Goal: Check status: Check status

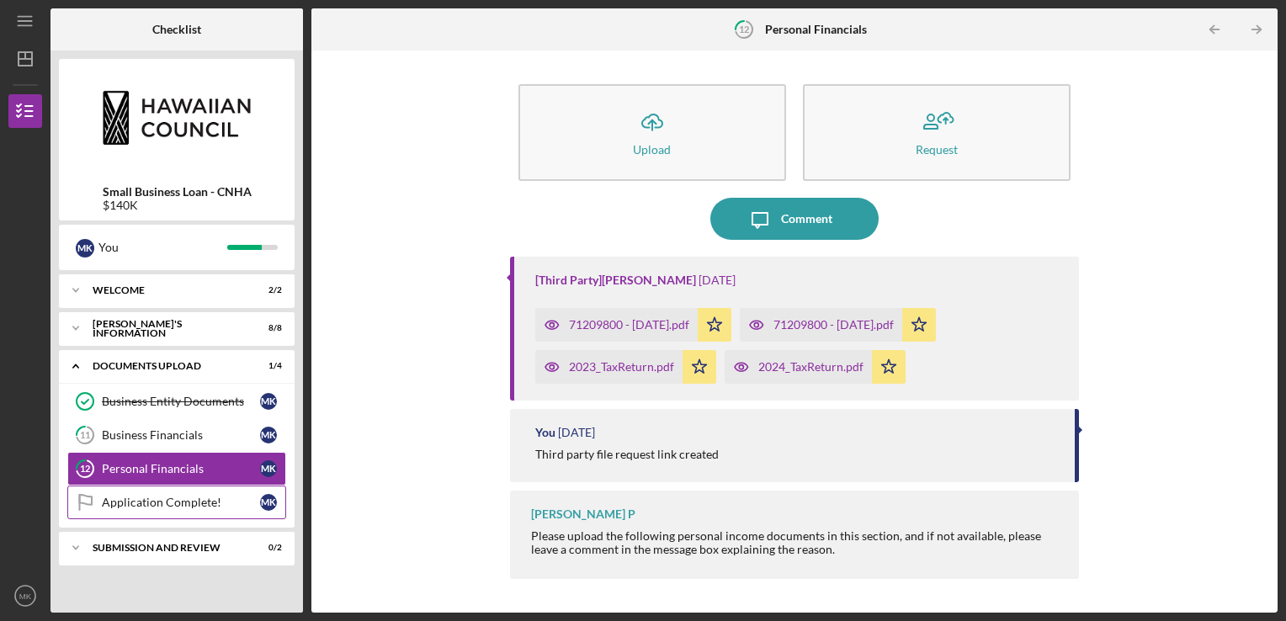
click at [202, 502] on div "Application Complete!" at bounding box center [181, 502] width 158 height 13
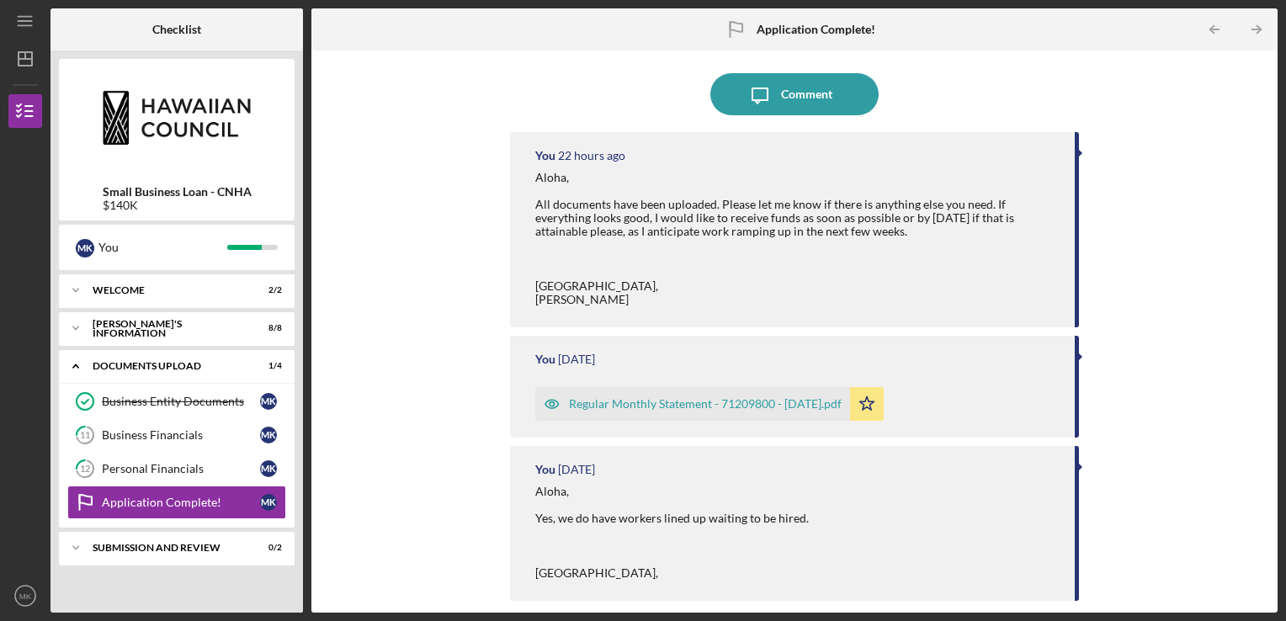
scroll to position [252, 0]
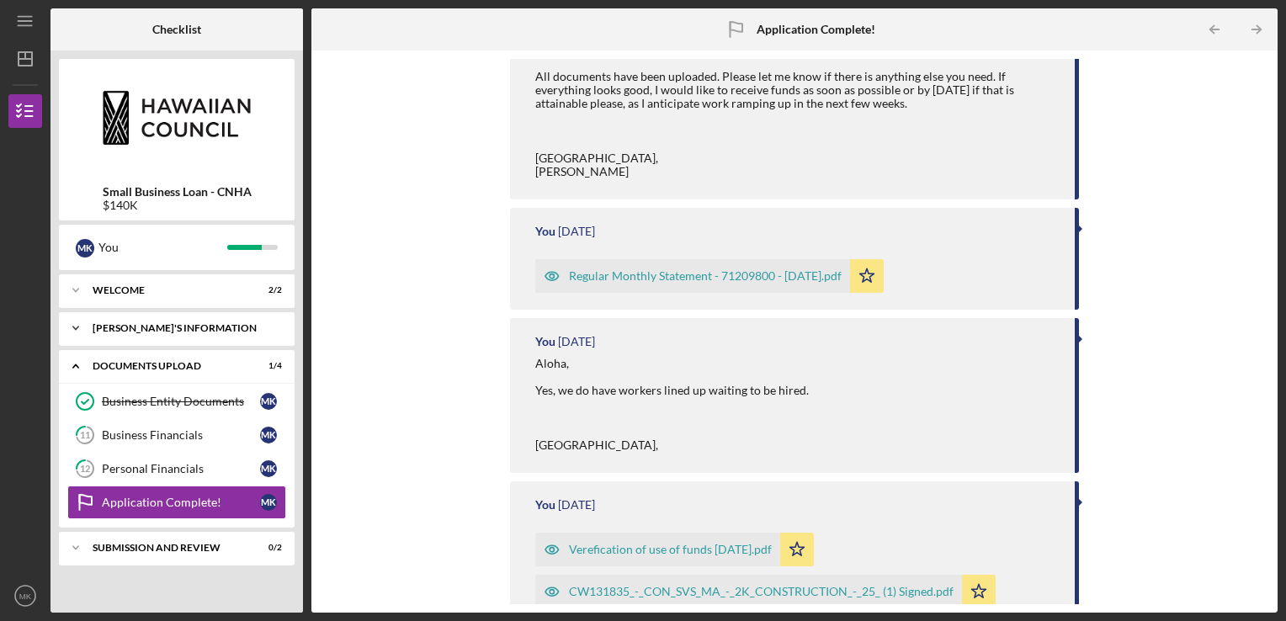
click at [252, 332] on div "[PERSON_NAME]'S INFORMATION" at bounding box center [183, 328] width 181 height 10
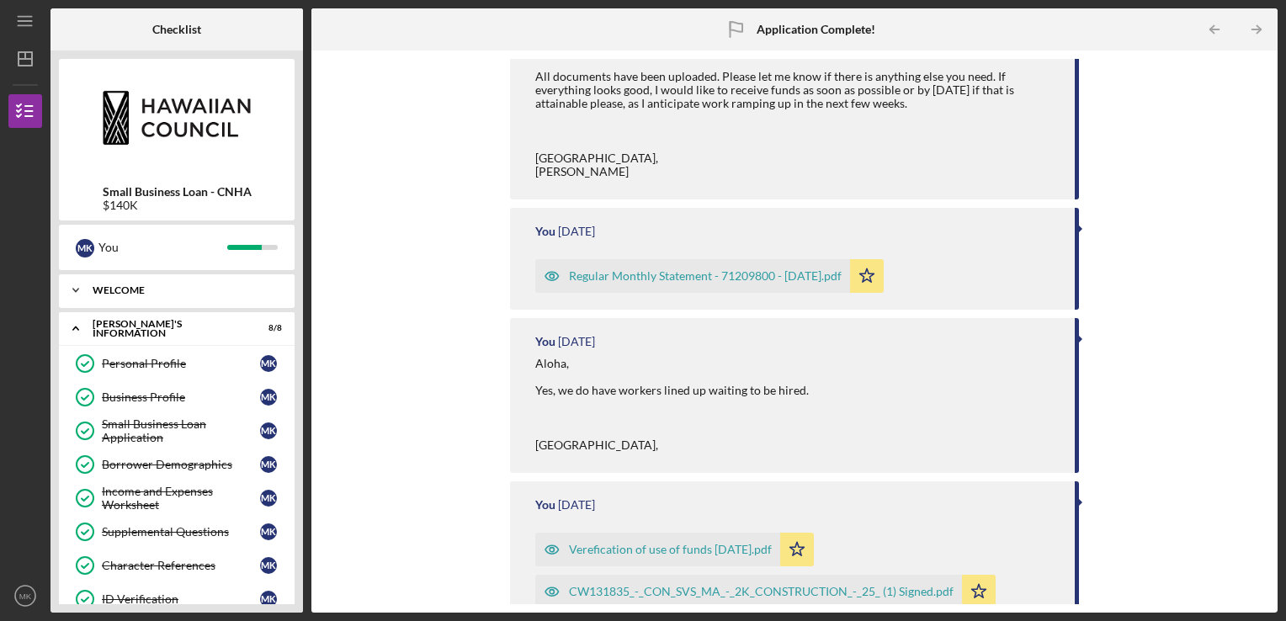
click at [226, 298] on div "Icon/Expander WELCOME 2 / 2" at bounding box center [177, 291] width 236 height 34
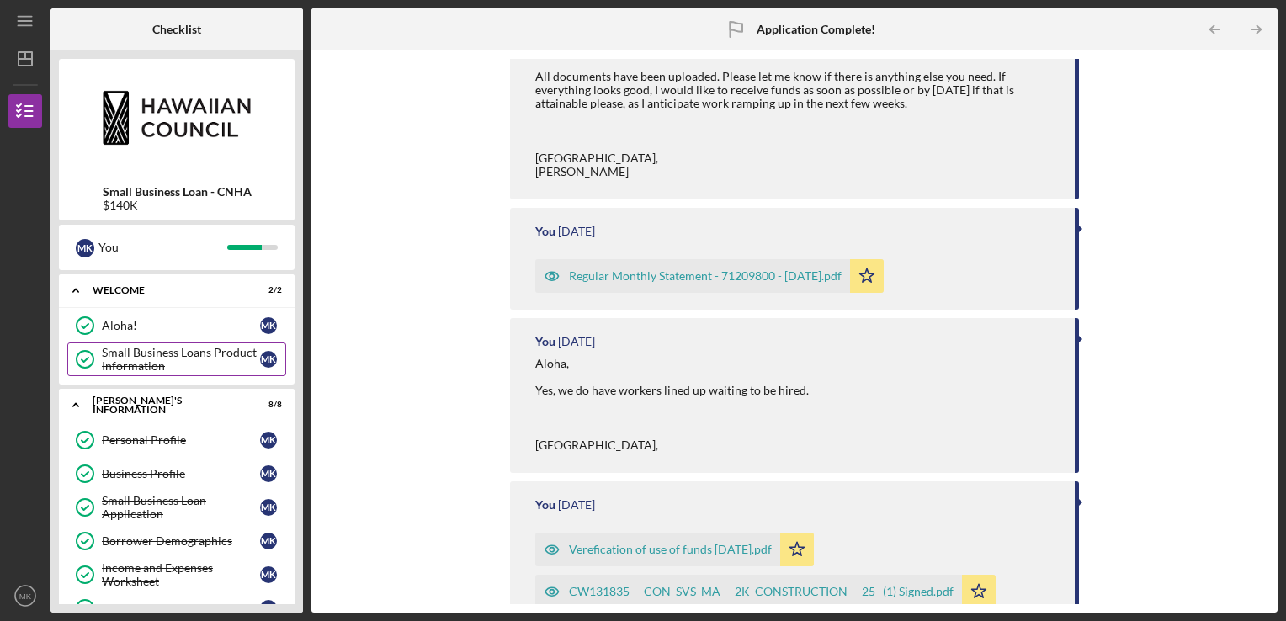
scroll to position [320, 0]
